Goal: Task Accomplishment & Management: Complete application form

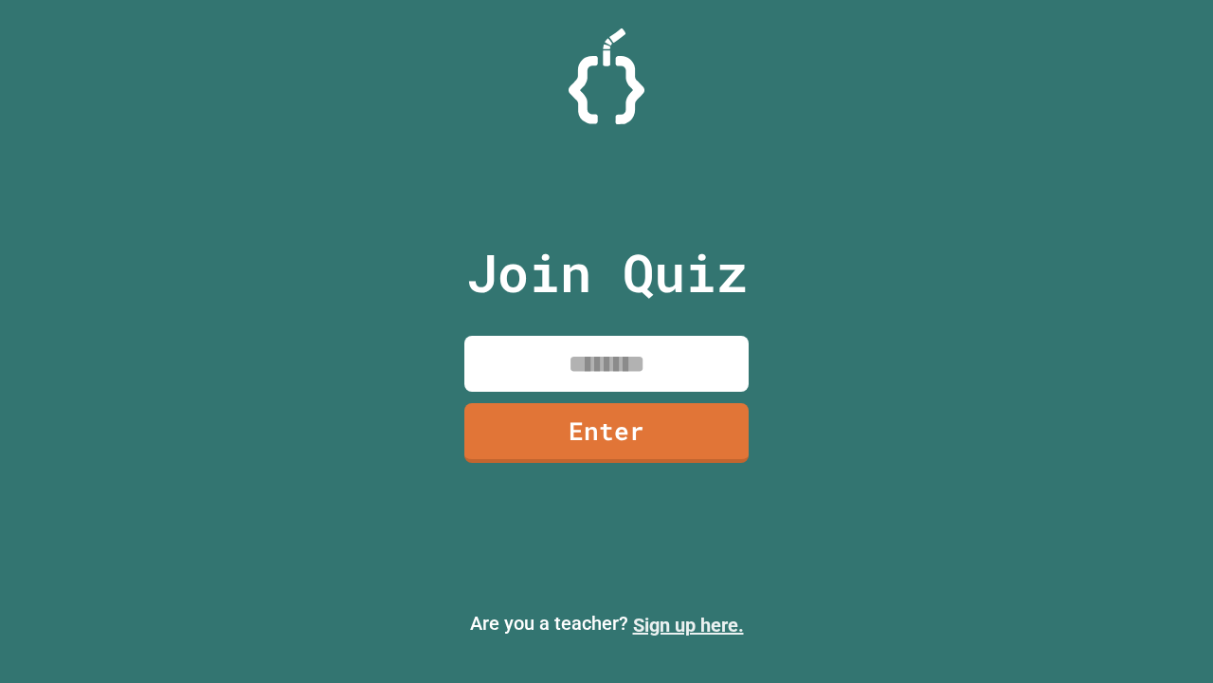
click at [688, 625] on link "Sign up here." at bounding box center [688, 624] width 111 height 23
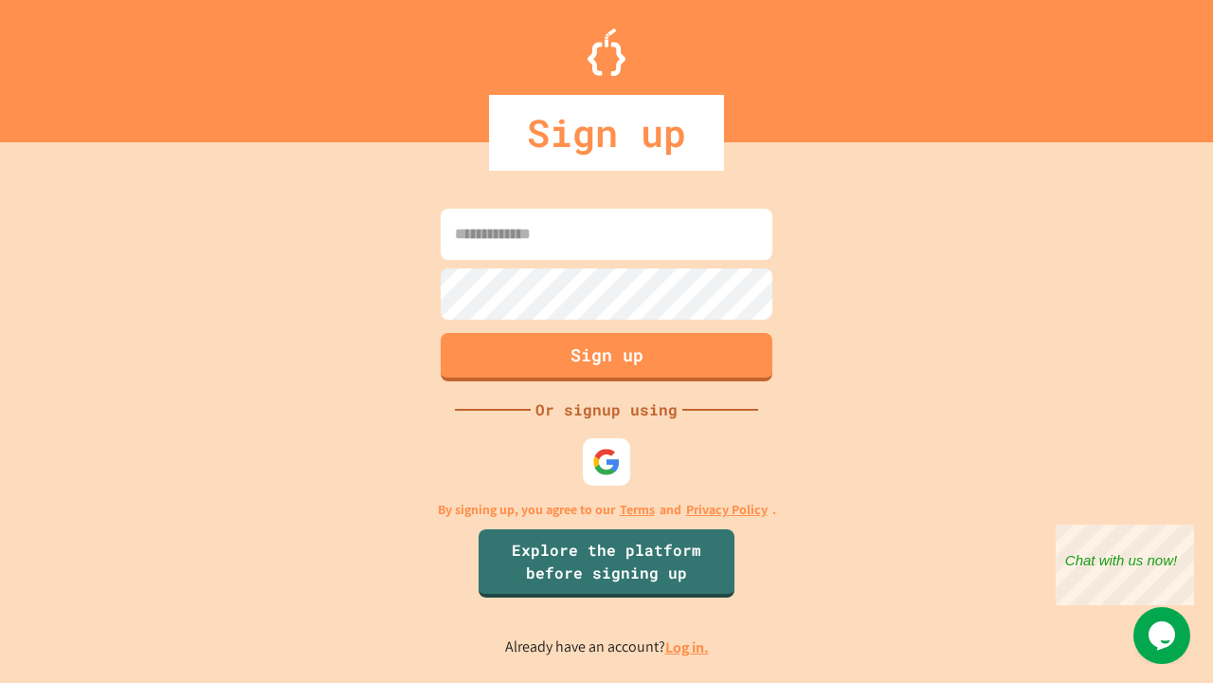
click at [688, 646] on link "Log in." at bounding box center [687, 647] width 44 height 20
